Goal: Transaction & Acquisition: Book appointment/travel/reservation

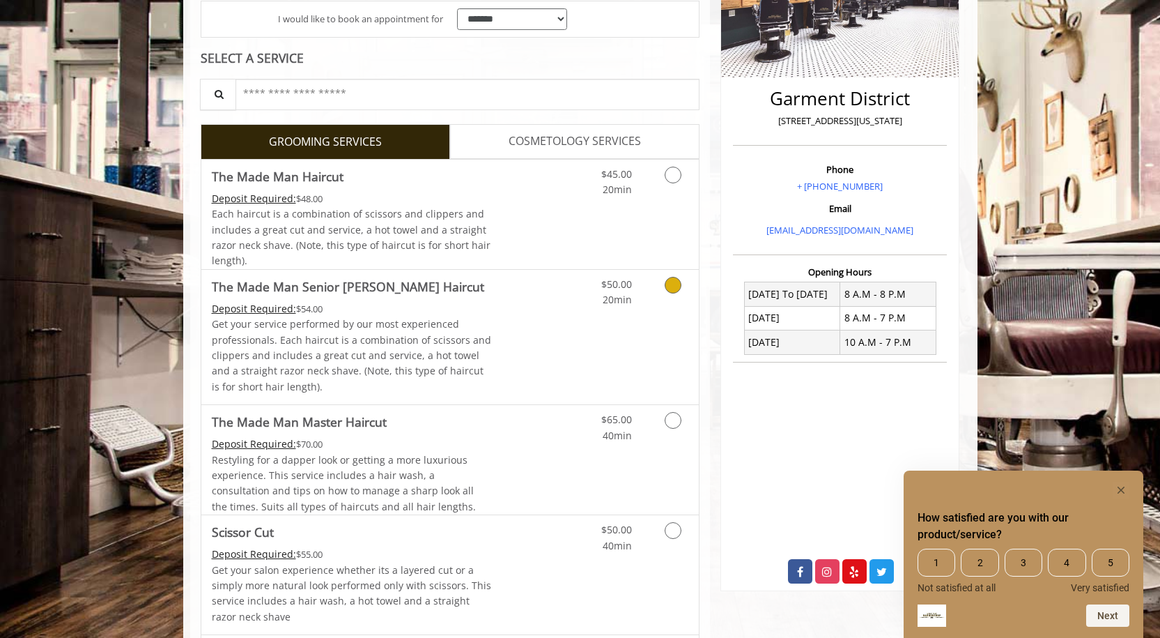
click at [421, 323] on p "Get your service performed by our most experienced professionals. Each haircut …" at bounding box center [352, 355] width 280 height 78
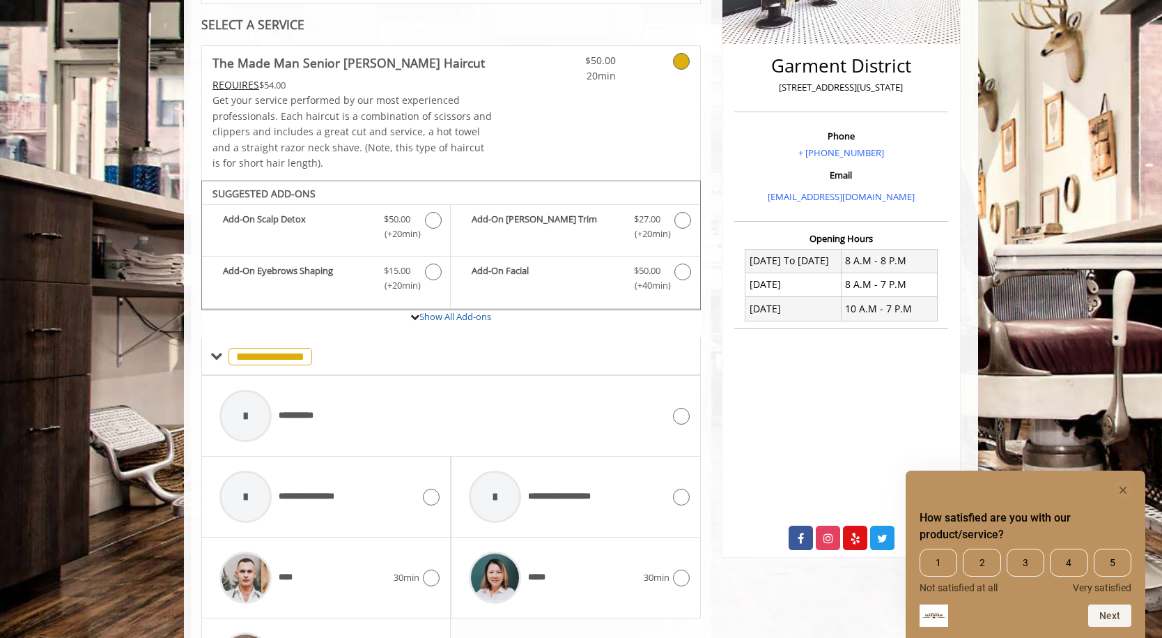
scroll to position [422, 0]
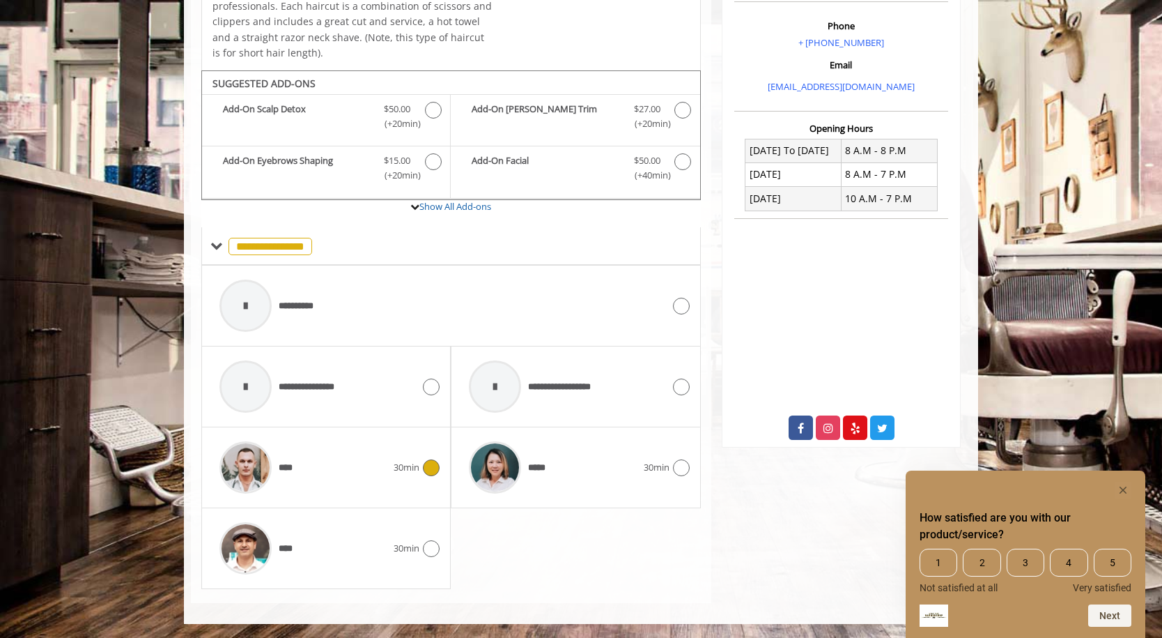
click at [303, 450] on div "****" at bounding box center [303, 467] width 181 height 66
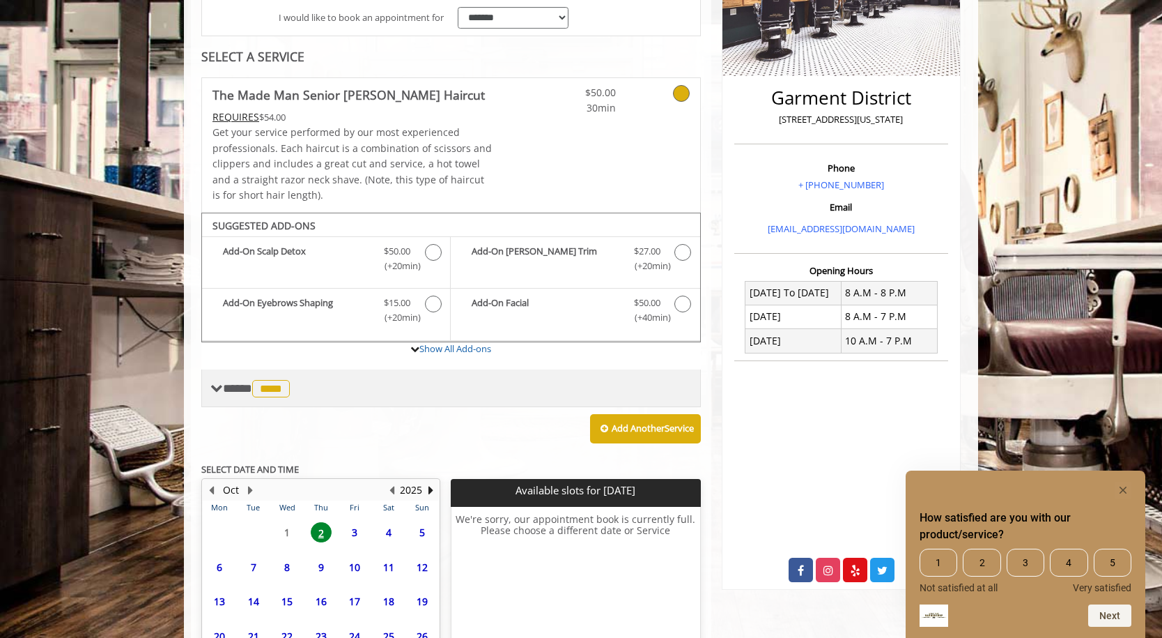
scroll to position [408, 0]
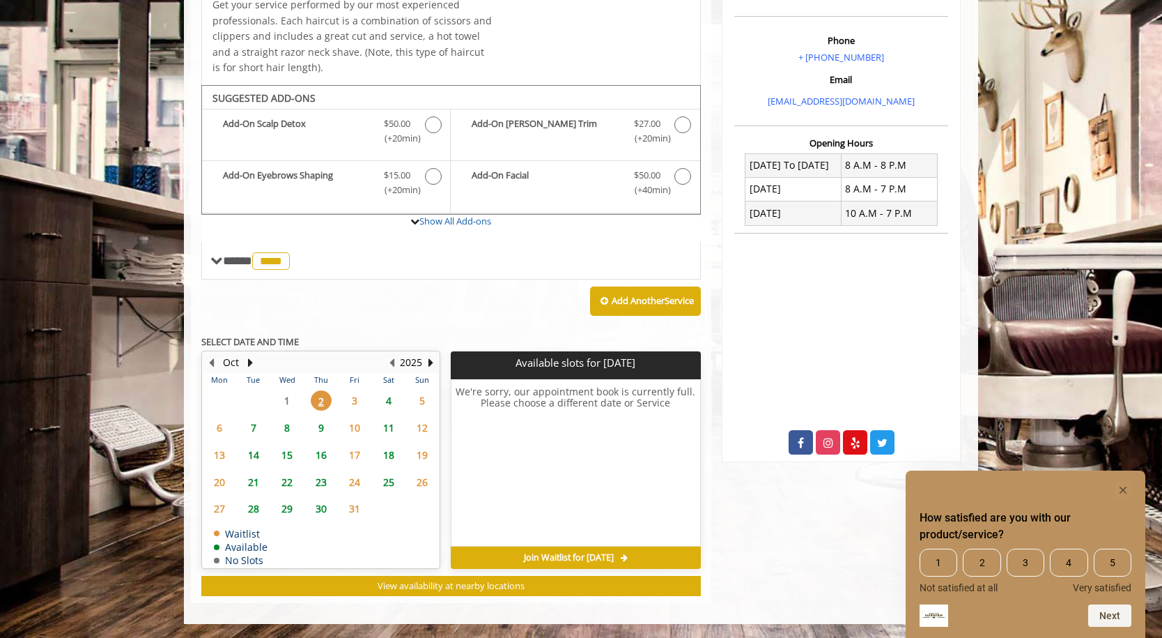
click at [389, 403] on span "4" at bounding box center [388, 400] width 21 height 20
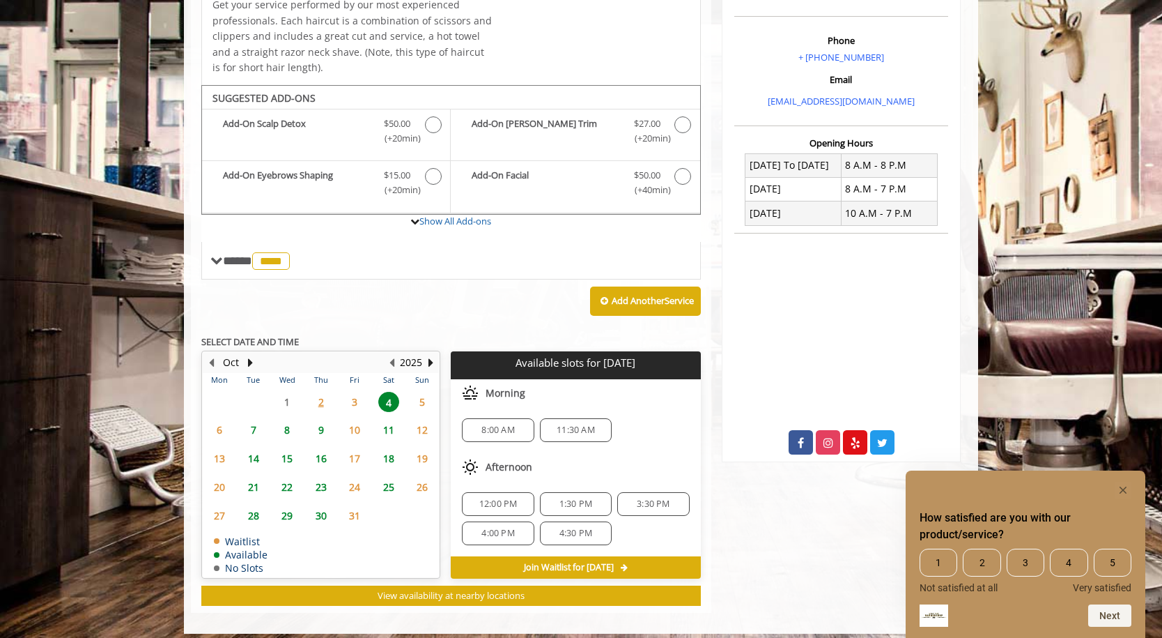
scroll to position [417, 0]
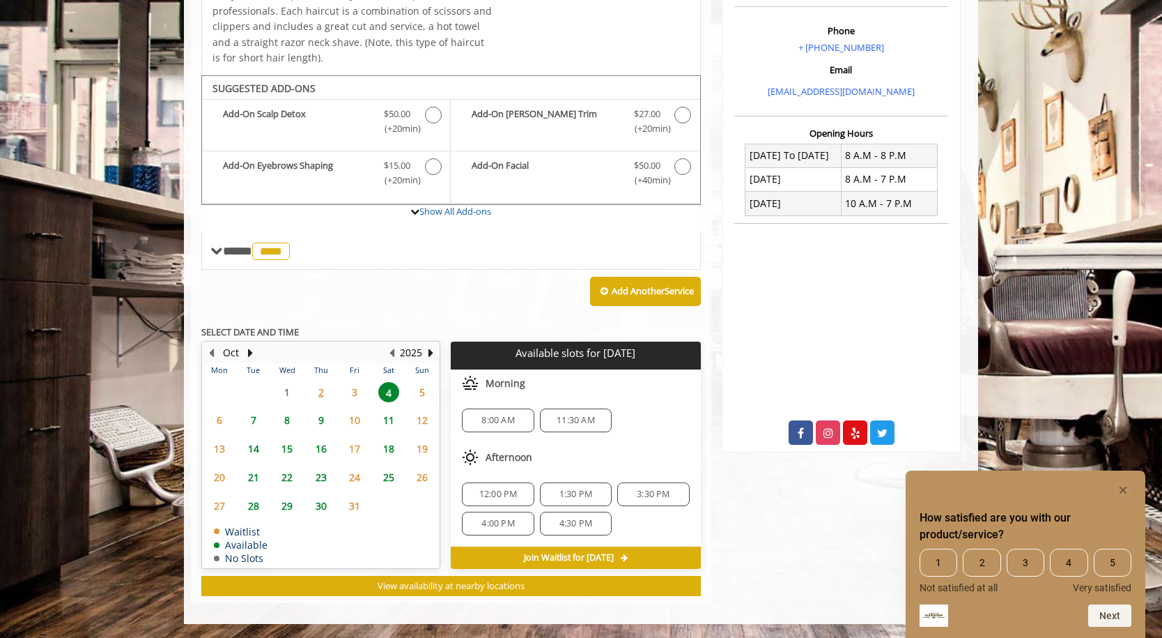
click at [320, 399] on span "2" at bounding box center [321, 392] width 21 height 20
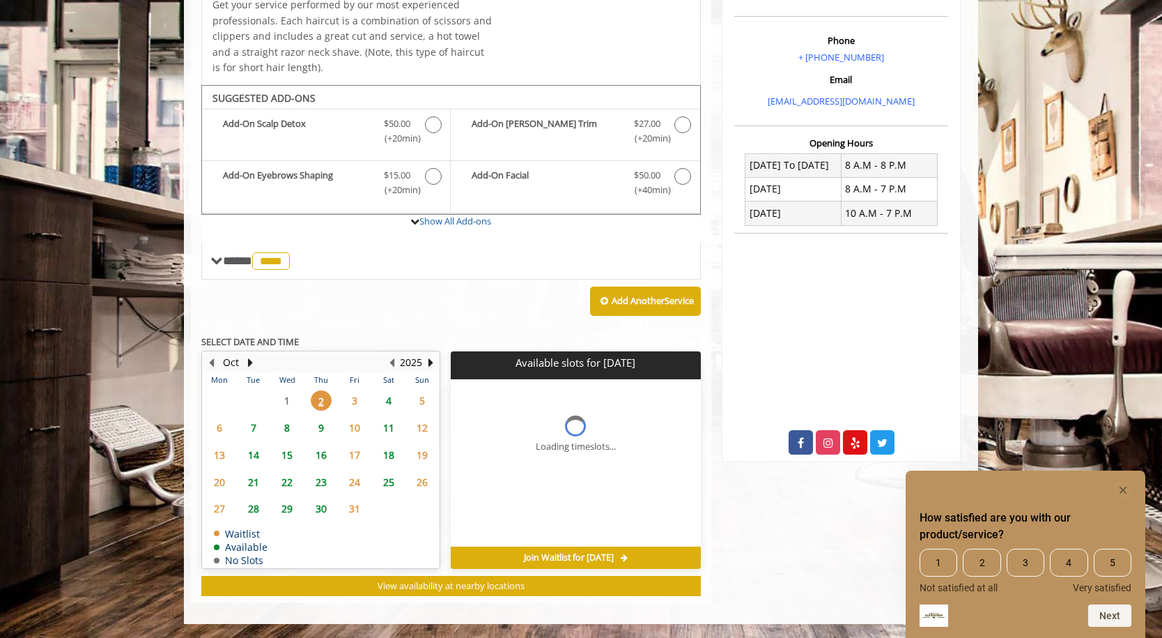
scroll to position [408, 0]
click at [350, 403] on span "3" at bounding box center [354, 400] width 21 height 20
click at [385, 404] on span "4" at bounding box center [388, 400] width 21 height 20
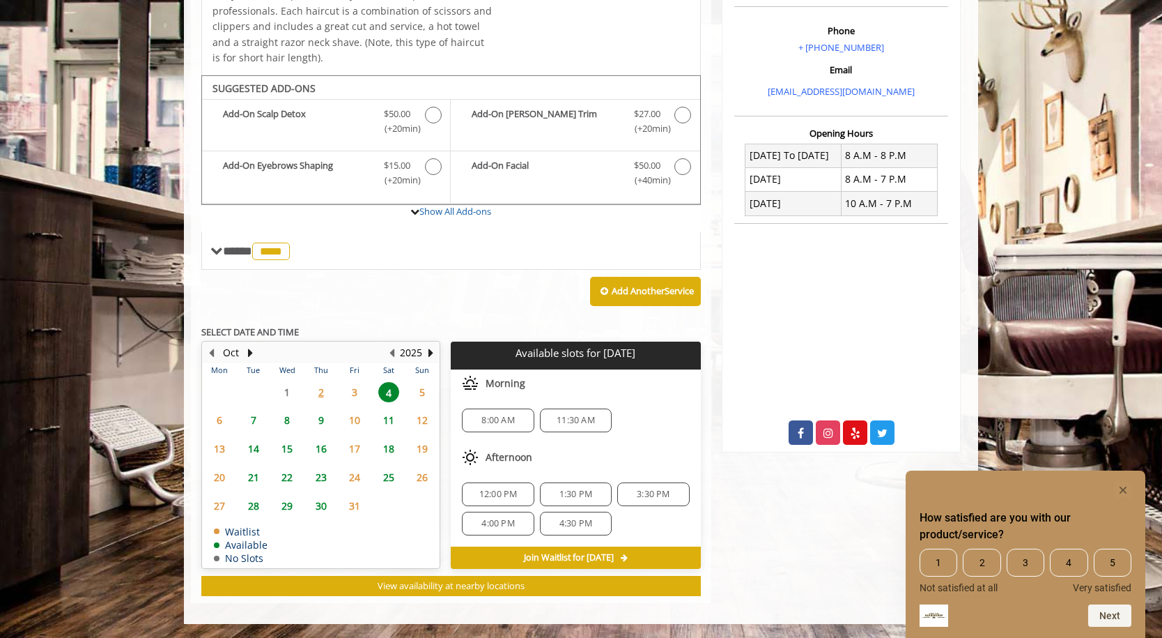
click at [326, 423] on span "9" at bounding box center [321, 420] width 21 height 20
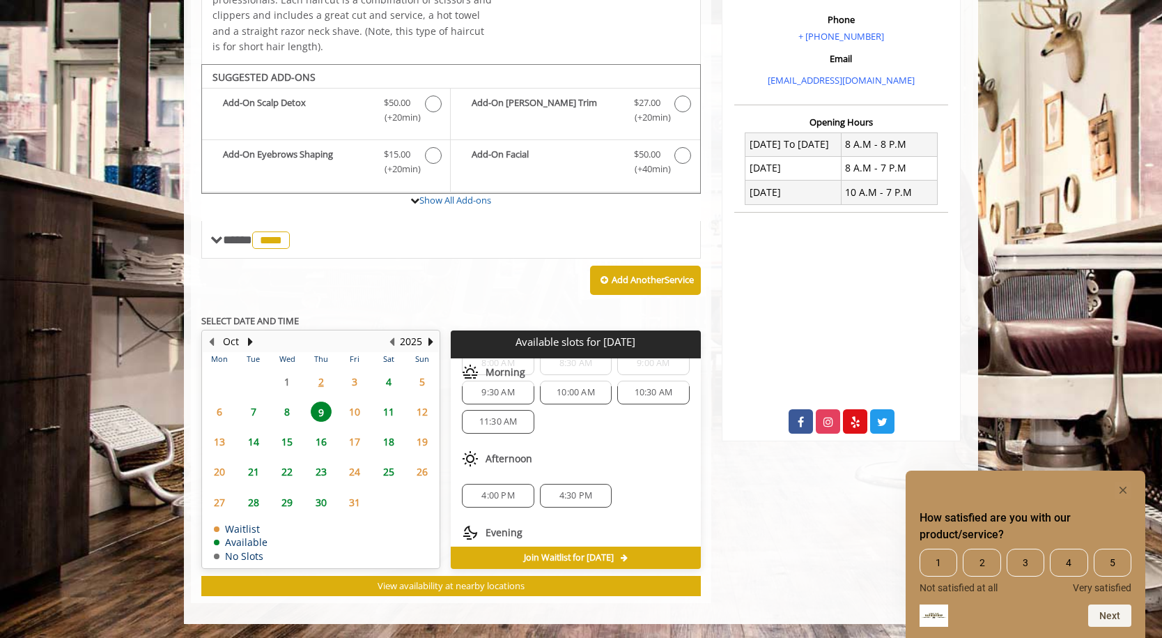
scroll to position [92, 0]
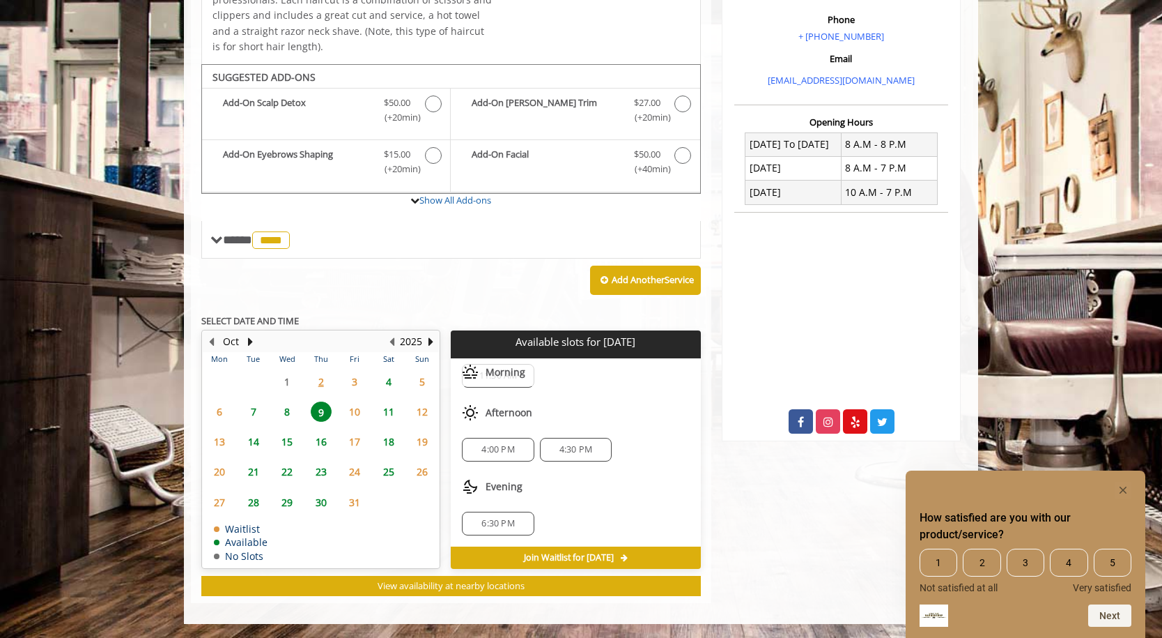
click at [484, 536] on div "6:30 PM" at bounding box center [575, 523] width 249 height 46
click at [489, 525] on span "6:30 PM" at bounding box center [497, 523] width 33 height 11
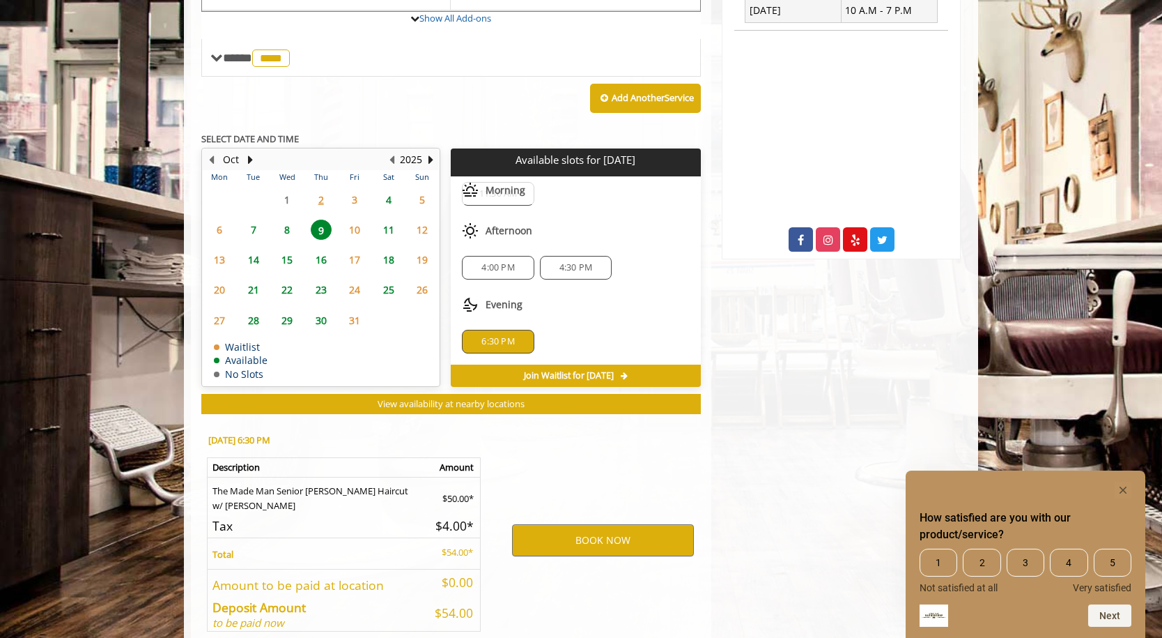
scroll to position [681, 0]
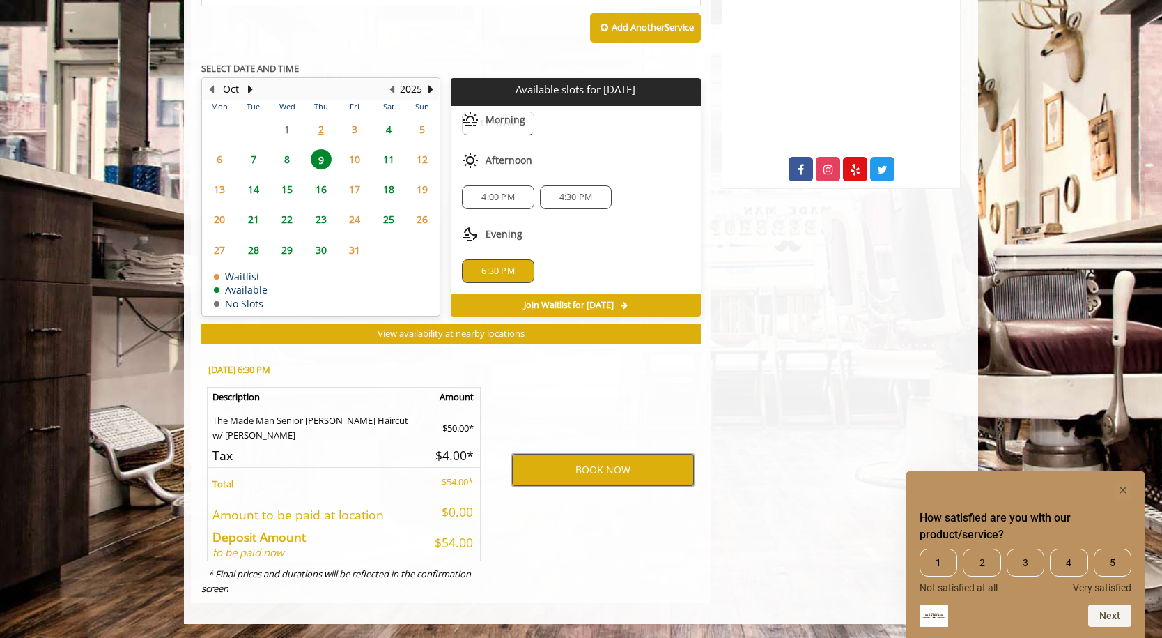
click at [575, 474] on button "BOOK NOW" at bounding box center [603, 470] width 182 height 32
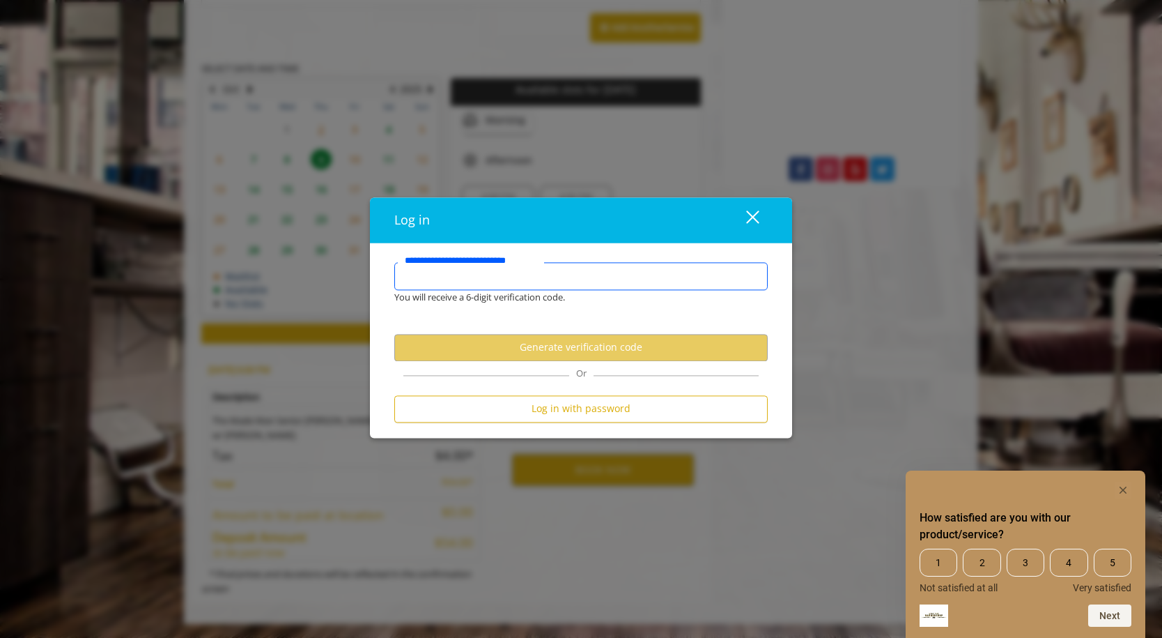
click at [539, 283] on input "**********" at bounding box center [580, 276] width 373 height 28
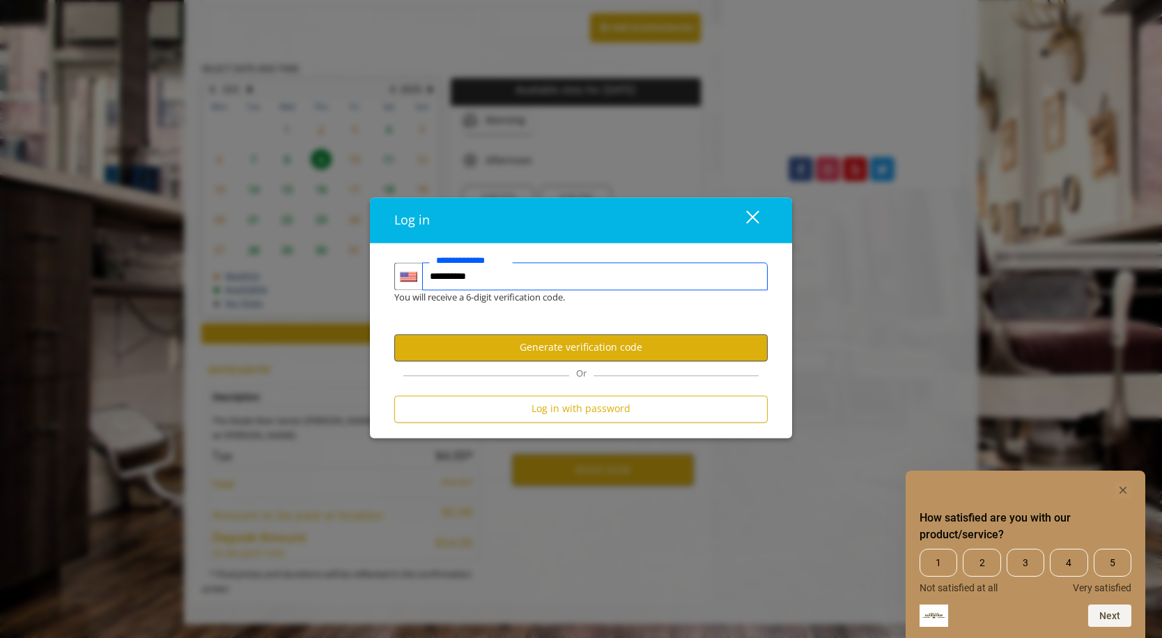
type input "**********"
click at [553, 345] on button "Generate verification code" at bounding box center [580, 347] width 373 height 27
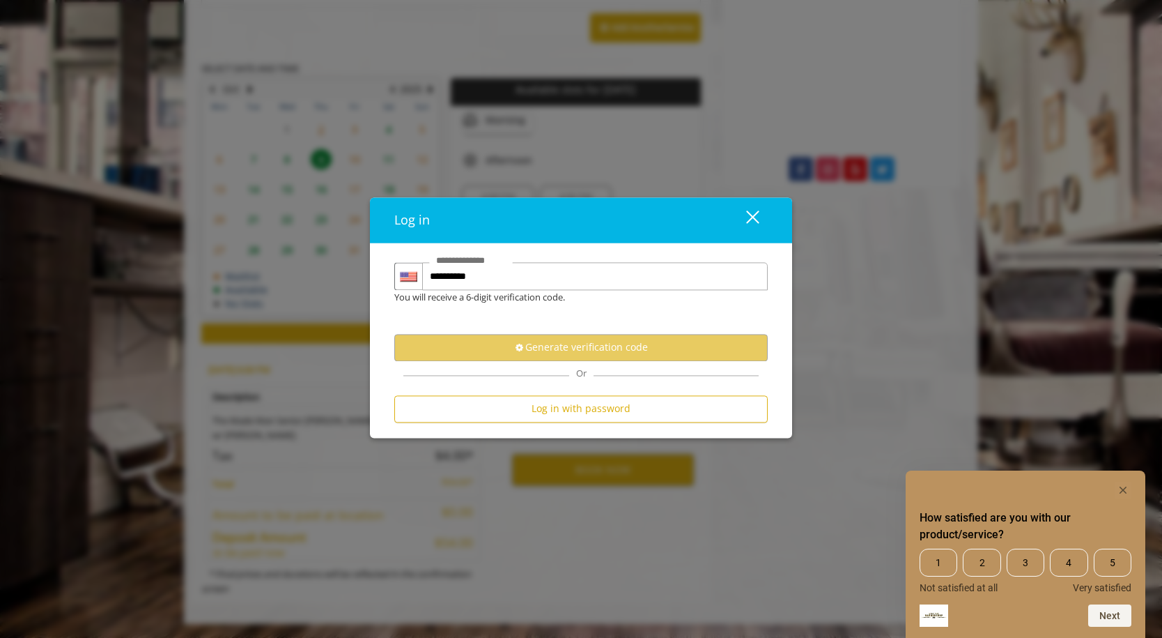
scroll to position [0, 0]
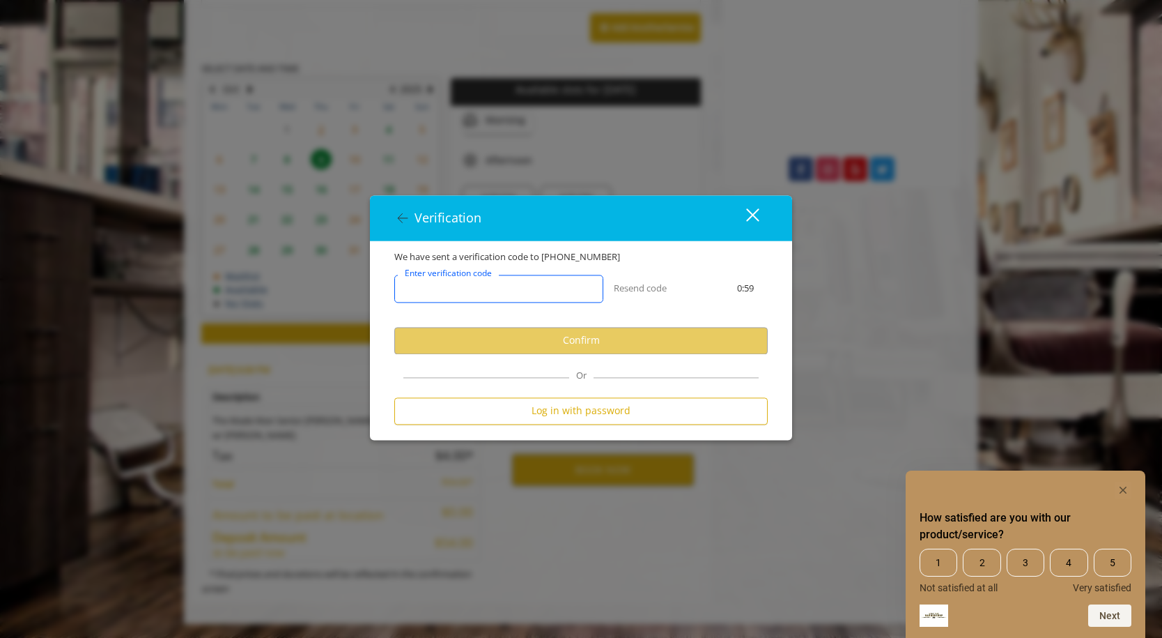
click at [514, 281] on input "Enter verification code" at bounding box center [498, 289] width 209 height 28
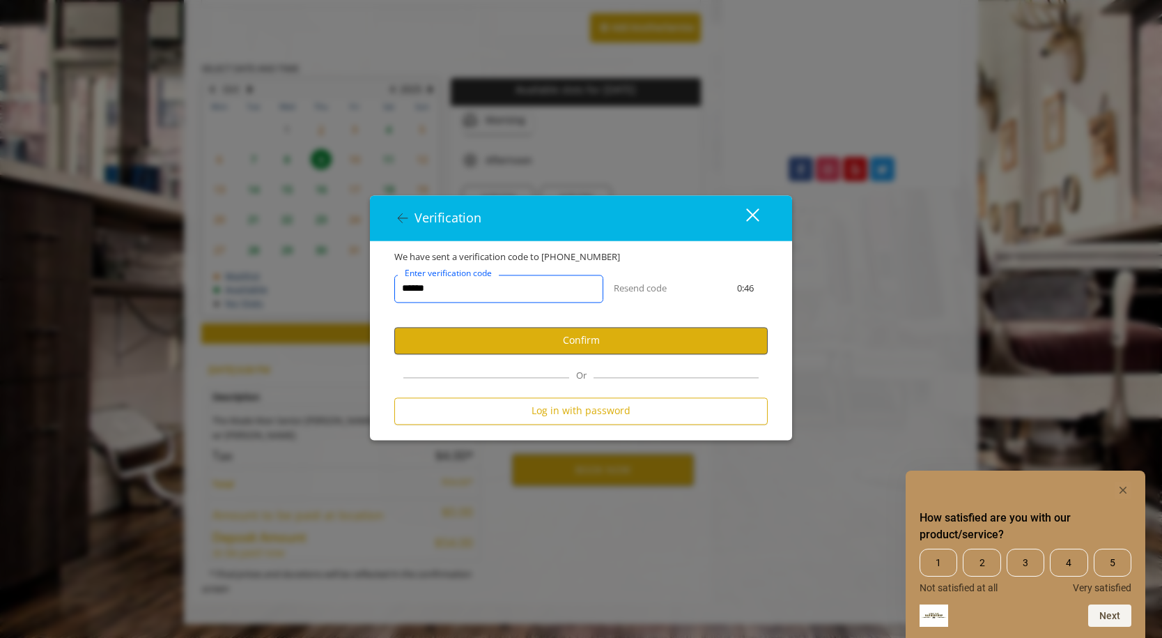
type input "******"
click at [549, 350] on button "Confirm" at bounding box center [580, 340] width 373 height 27
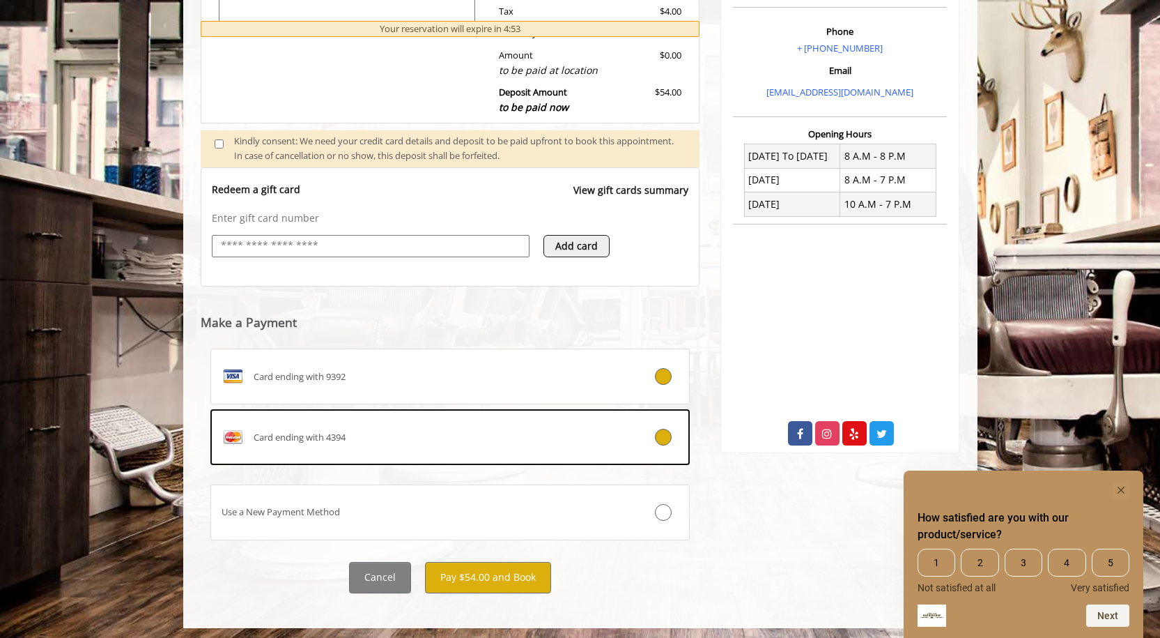
scroll to position [421, 0]
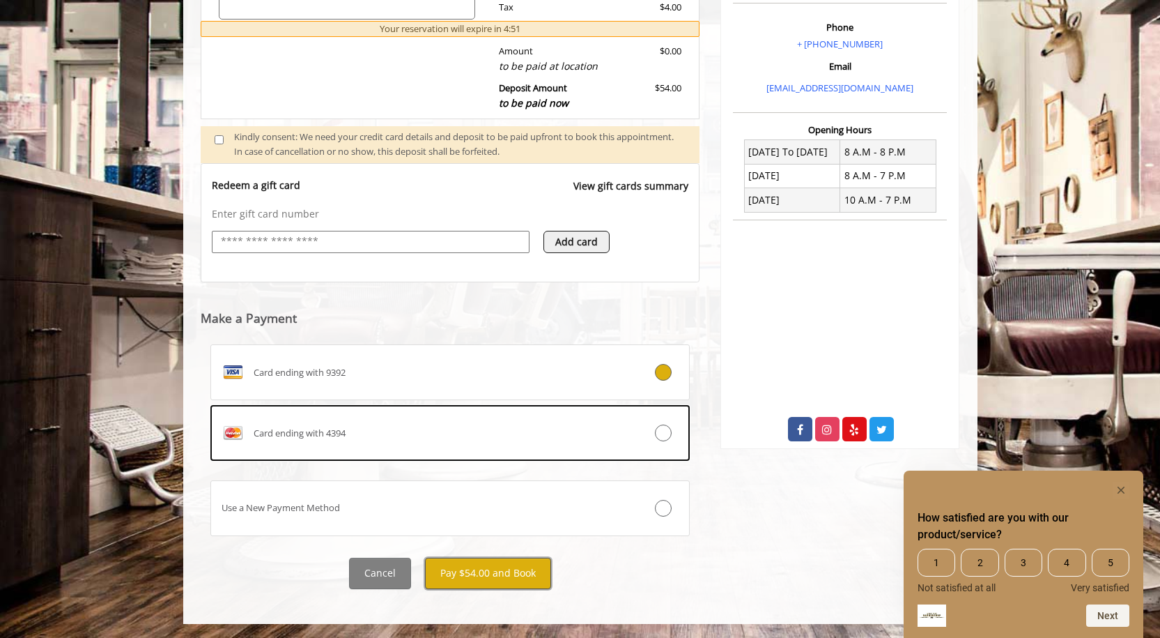
click at [466, 563] on button "Pay $54.00 and Book" at bounding box center [488, 572] width 126 height 31
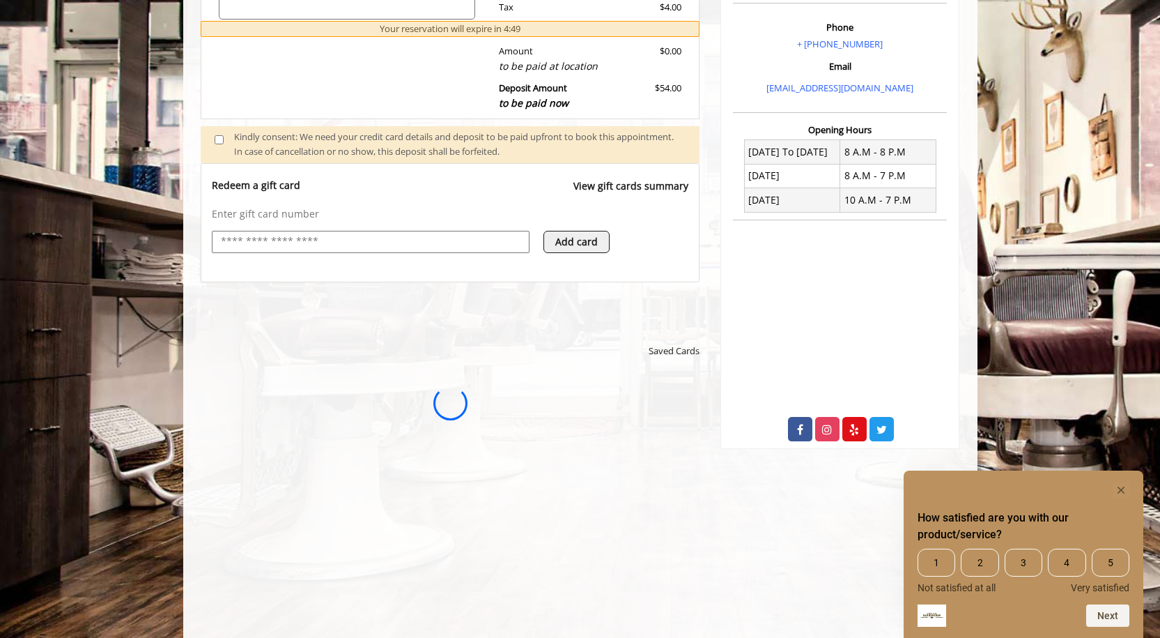
scroll to position [0, 0]
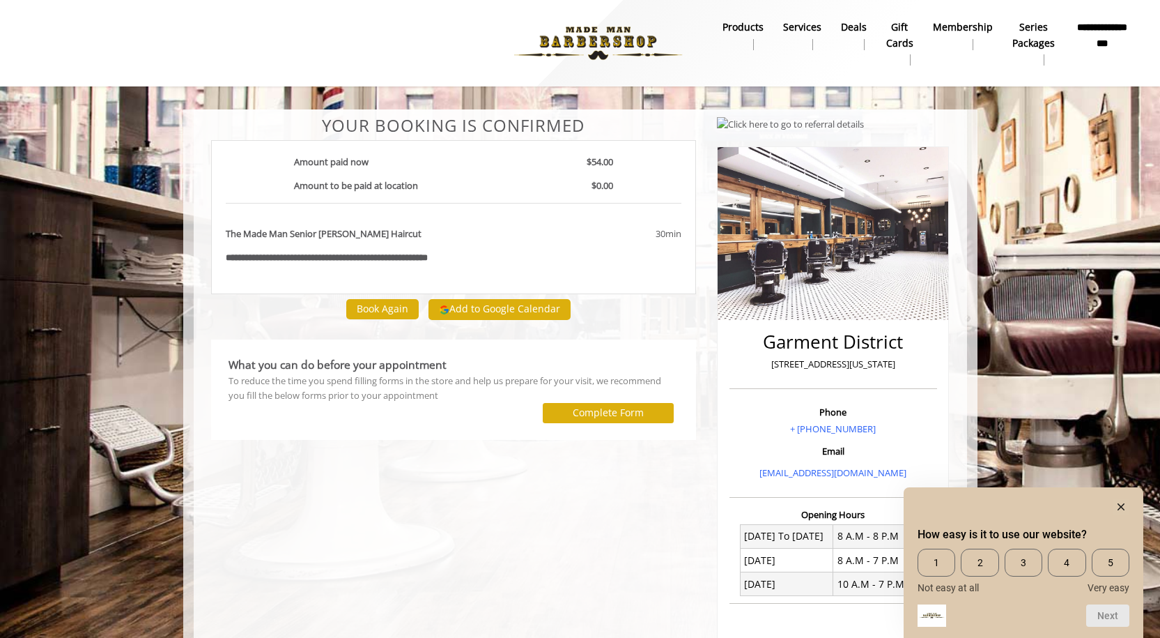
click at [490, 510] on div "**********" at bounding box center [454, 473] width 507 height 715
